Goal: Find specific page/section

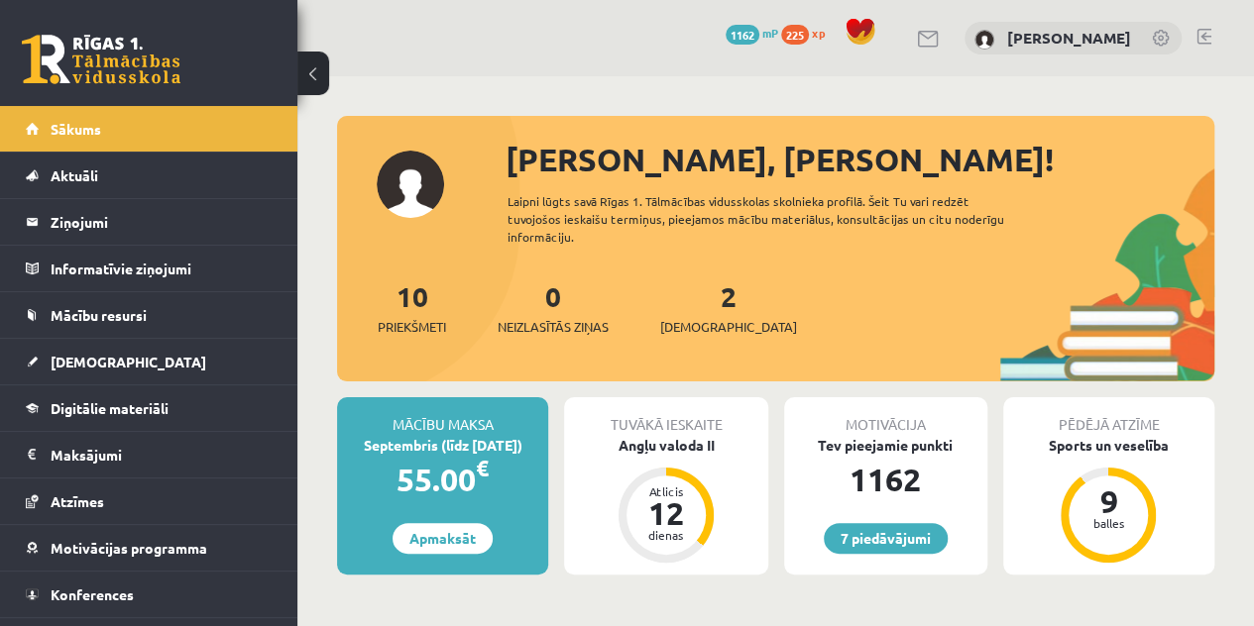
click at [685, 310] on div "2 Ieskaites" at bounding box center [728, 306] width 137 height 61
click at [688, 284] on div "2 Ieskaites" at bounding box center [728, 306] width 137 height 61
click at [703, 317] on span "[DEMOGRAPHIC_DATA]" at bounding box center [728, 327] width 137 height 20
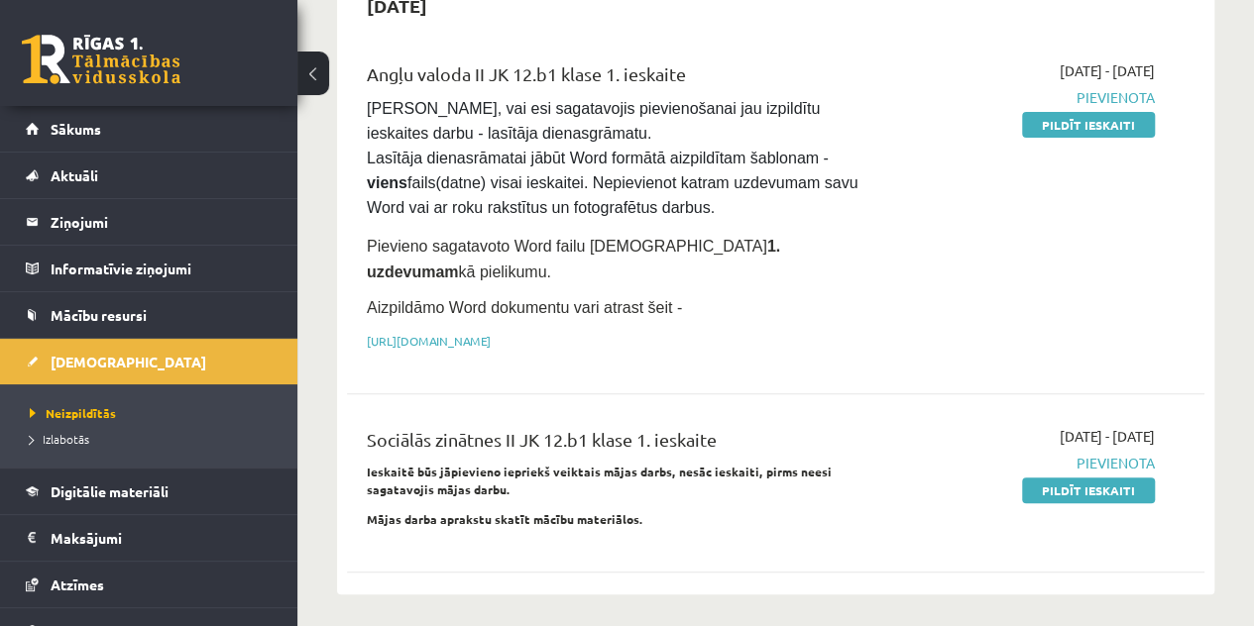
scroll to position [210, 0]
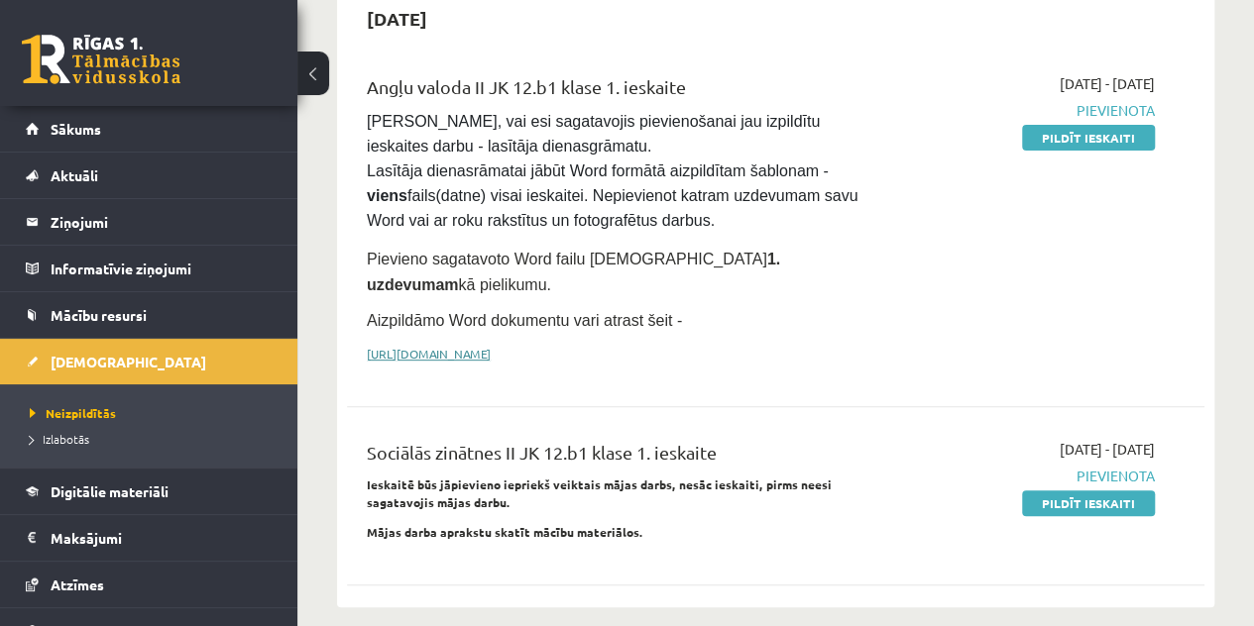
click at [491, 346] on link "https://drive.google.com/drive/folders/1IHE_ip15KOAbO2Se1NDGwZ2e__vlzPUf?usp=sh…" at bounding box center [429, 354] width 124 height 16
